Goal: Information Seeking & Learning: Find specific page/section

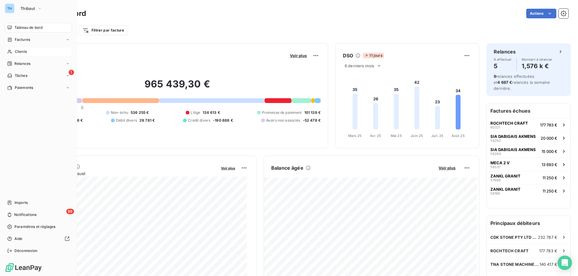
drag, startPoint x: 0, startPoint y: 0, endPoint x: 15, endPoint y: 53, distance: 55.0
click at [15, 53] on span "Clients" at bounding box center [21, 51] width 12 height 5
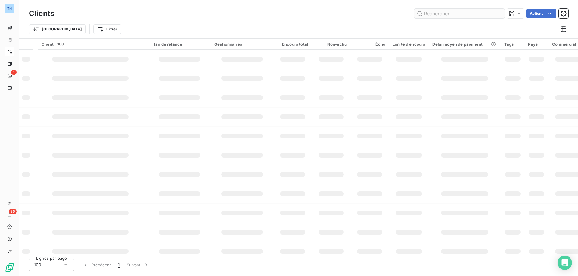
click at [441, 13] on input "text" at bounding box center [459, 14] width 90 height 10
type input "hub14"
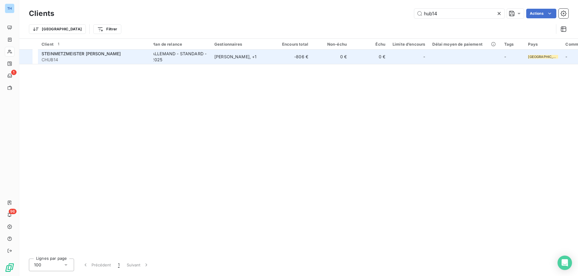
click at [162, 61] on div "ALLEMAND - STANDARD - 2025" at bounding box center [179, 57] width 55 height 12
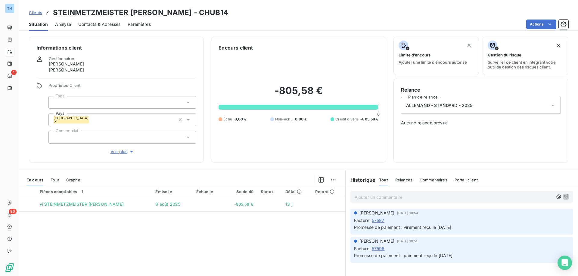
click at [117, 105] on div at bounding box center [122, 102] width 148 height 13
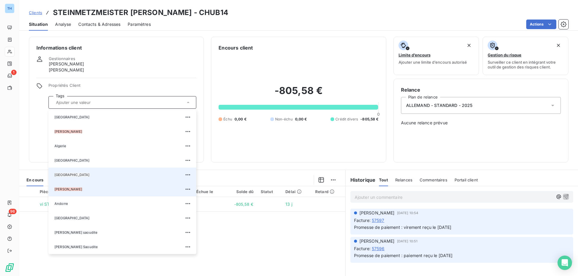
drag, startPoint x: 111, startPoint y: 189, endPoint x: 83, endPoint y: 170, distance: 34.5
click at [111, 189] on div "[PERSON_NAME]" at bounding box center [123, 190] width 138 height 10
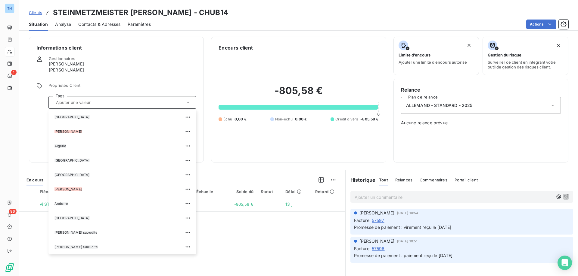
click at [39, 123] on div "Propriétés Client Tags [GEOGRAPHIC_DATA][PERSON_NAME][GEOGRAPHIC_DATA] [GEOGRAP…" at bounding box center [116, 119] width 160 height 72
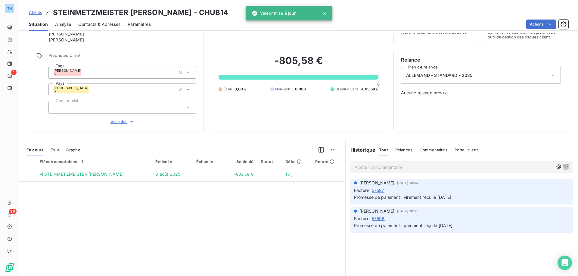
scroll to position [44, 0]
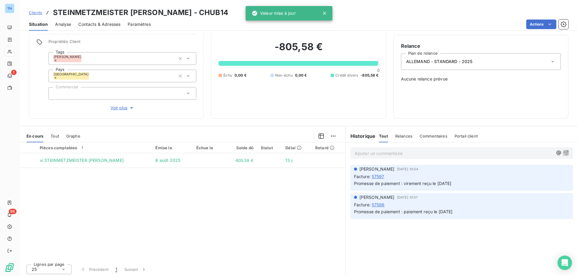
click at [112, 106] on span "Voir plus" at bounding box center [122, 108] width 24 height 6
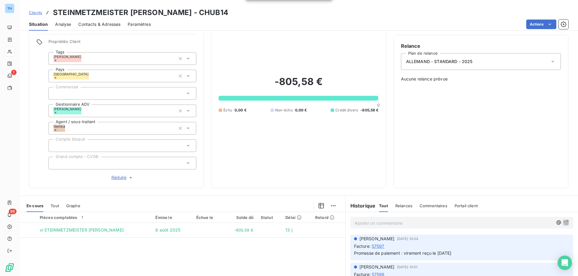
click at [105, 92] on div at bounding box center [122, 93] width 148 height 13
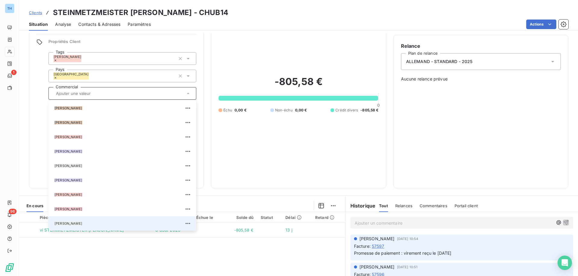
click at [99, 224] on div "[PERSON_NAME]" at bounding box center [123, 224] width 138 height 10
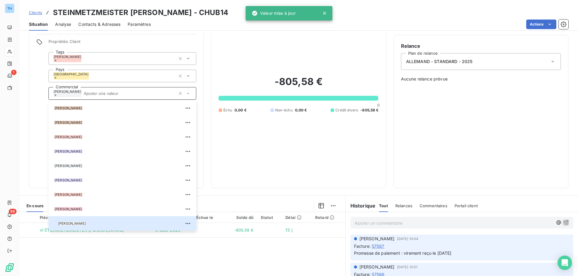
click at [40, 111] on div "Propriétés Client Tags [PERSON_NAME] Pays [GEOGRAPHIC_DATA] Commercial [PERSON_…" at bounding box center [116, 110] width 160 height 142
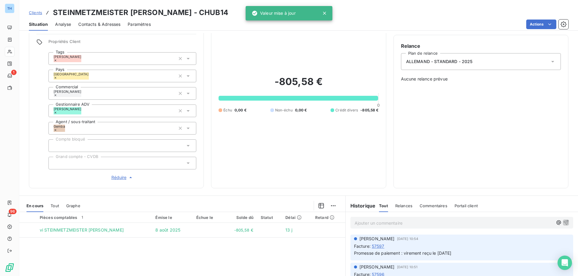
scroll to position [0, 0]
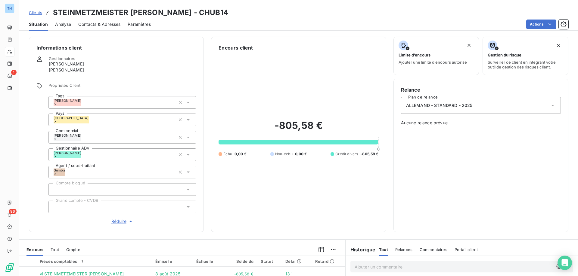
click at [32, 13] on span "Clients" at bounding box center [35, 12] width 13 height 5
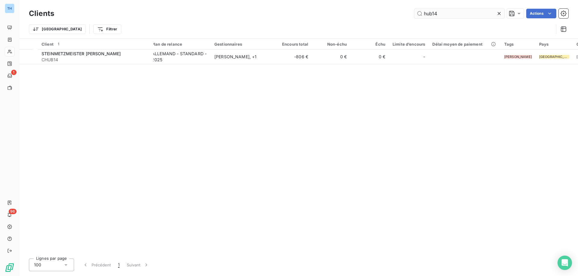
click at [439, 14] on input "hub14" at bounding box center [459, 14] width 90 height 10
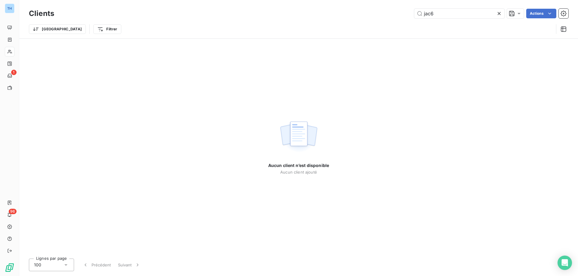
type input "jac"
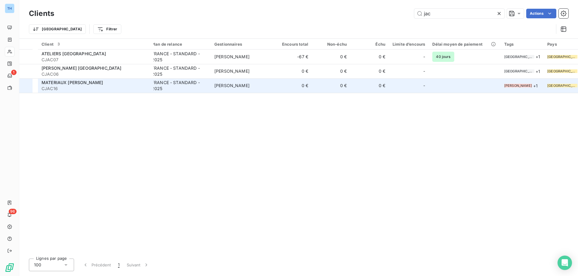
click at [98, 83] on div "MATERIAUX [PERSON_NAME]" at bounding box center [96, 83] width 108 height 6
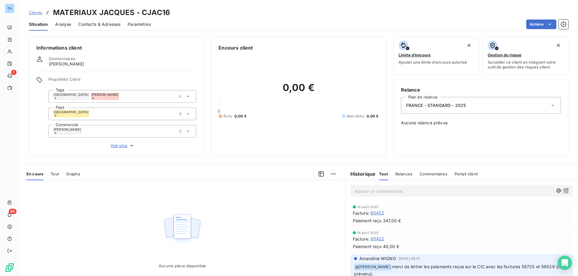
click at [37, 11] on span "Clients" at bounding box center [35, 12] width 13 height 5
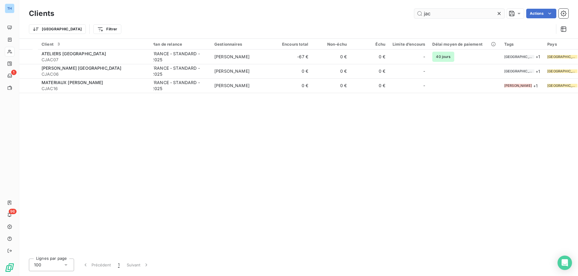
click at [441, 14] on input "jac" at bounding box center [459, 14] width 90 height 10
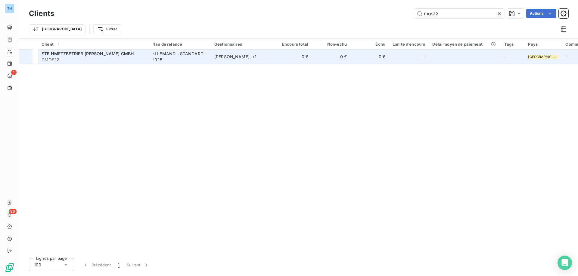
type input "mos12"
click at [184, 61] on div "ALLEMAND - STANDARD - 2025" at bounding box center [179, 57] width 55 height 12
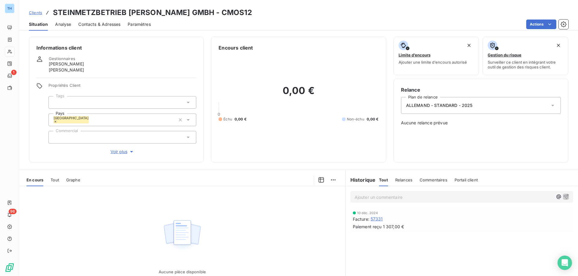
click at [125, 150] on span "Voir plus" at bounding box center [122, 152] width 24 height 6
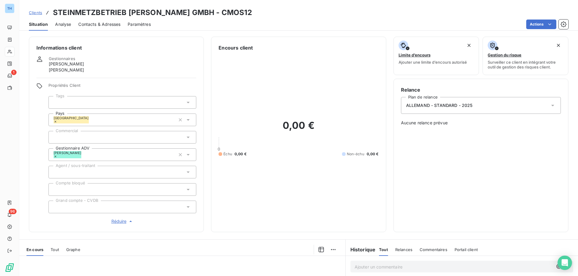
click at [105, 138] on div at bounding box center [122, 137] width 148 height 13
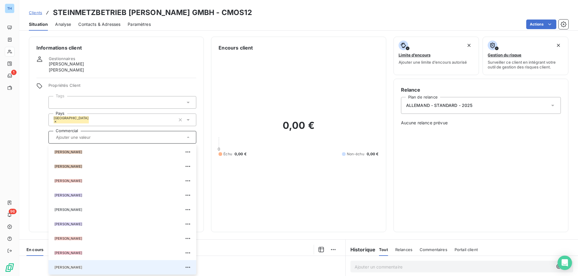
drag, startPoint x: 87, startPoint y: 266, endPoint x: 88, endPoint y: 263, distance: 3.4
click at [87, 266] on div "[PERSON_NAME]" at bounding box center [123, 268] width 138 height 10
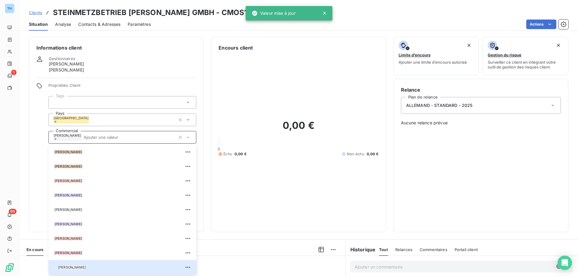
click at [97, 106] on div at bounding box center [122, 102] width 148 height 13
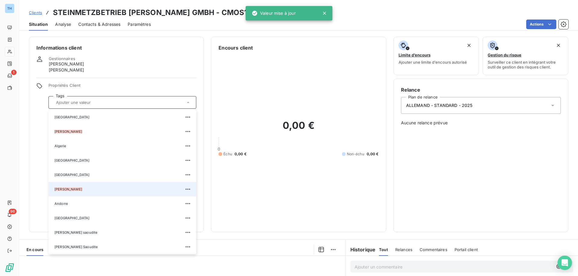
click at [106, 188] on div "[PERSON_NAME]" at bounding box center [123, 190] width 138 height 10
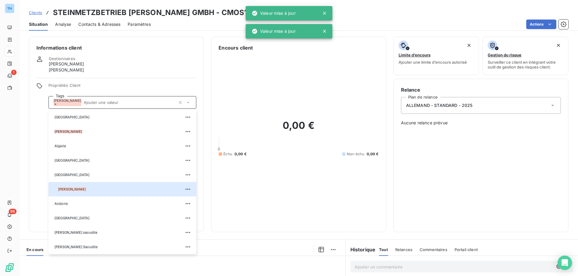
click at [116, 75] on div "Informations client Gestionnaires [PERSON_NAME] [PERSON_NAME] Propriétés Client…" at bounding box center [116, 135] width 175 height 196
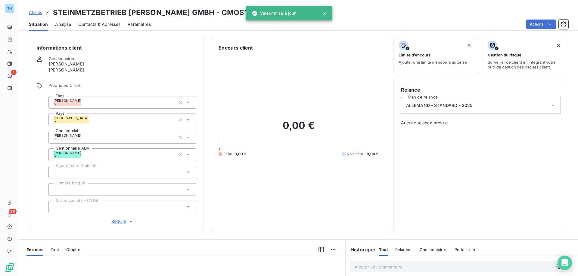
click at [36, 12] on span "Clients" at bounding box center [35, 12] width 13 height 5
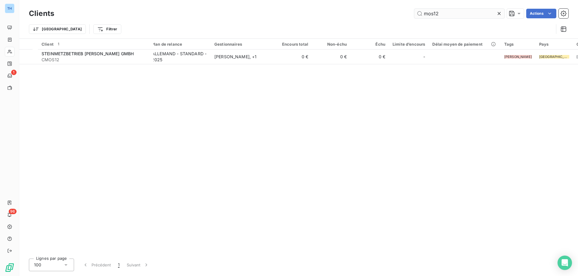
click at [446, 14] on input "mos12" at bounding box center [459, 14] width 90 height 10
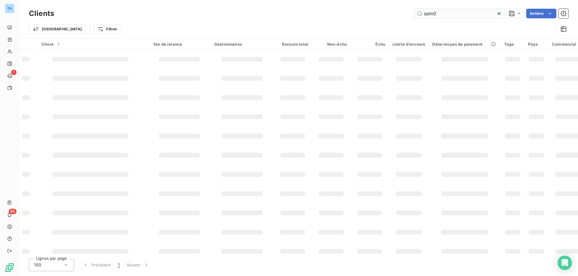
type input "sem08"
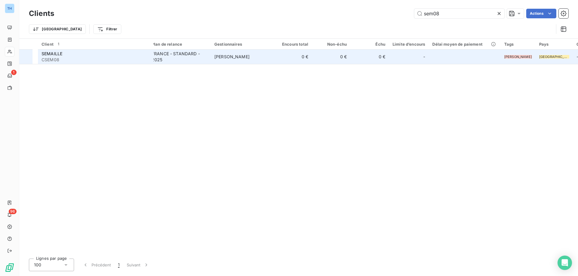
click at [207, 56] on div "FRANCE - STANDARD - 2025" at bounding box center [179, 57] width 55 height 12
